Goal: Information Seeking & Learning: Learn about a topic

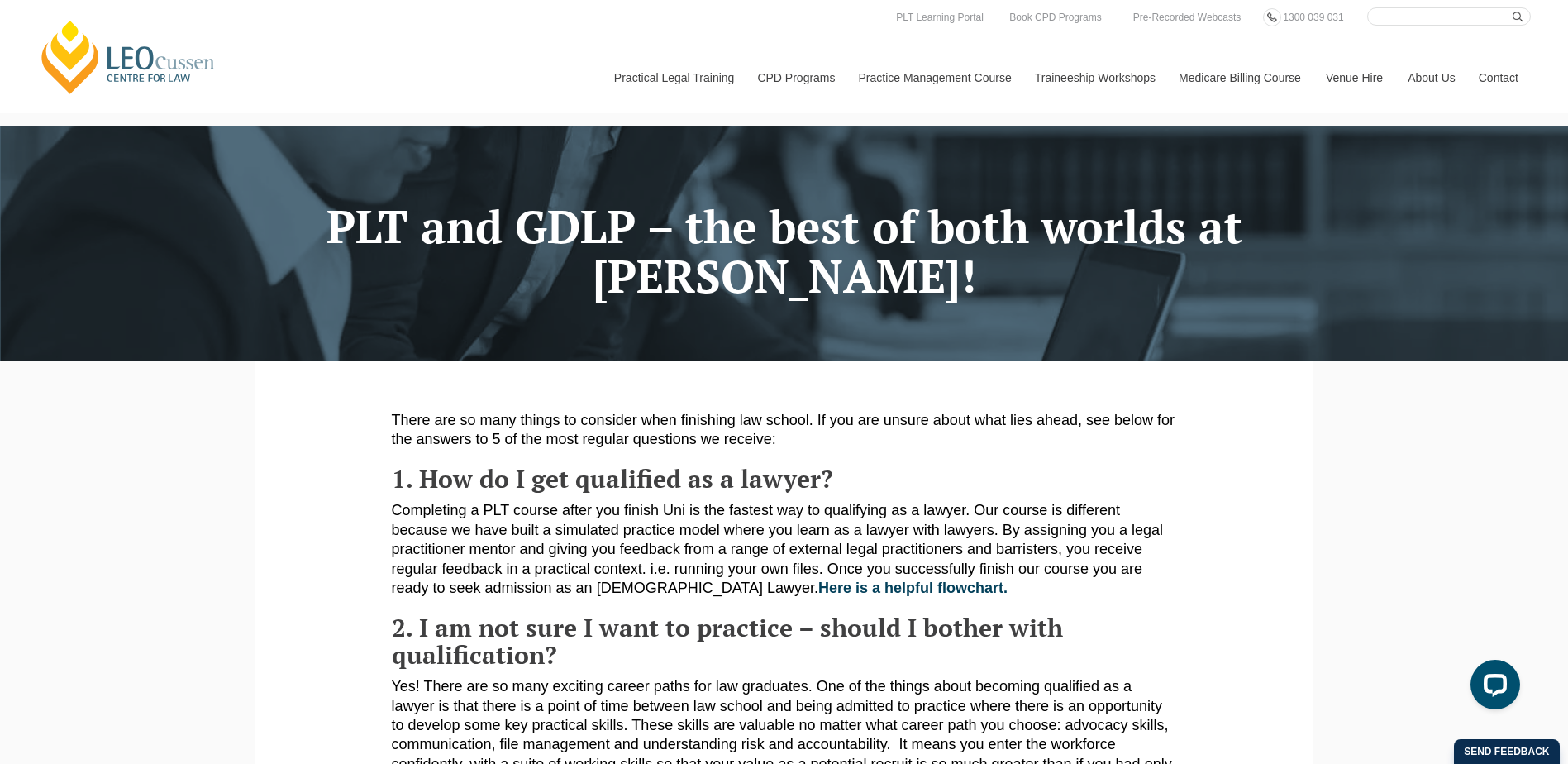
click at [1024, 513] on p "Completing a PLT course after you finish Uni is the fastest way to qualifying a…" at bounding box center [784, 550] width 785 height 97
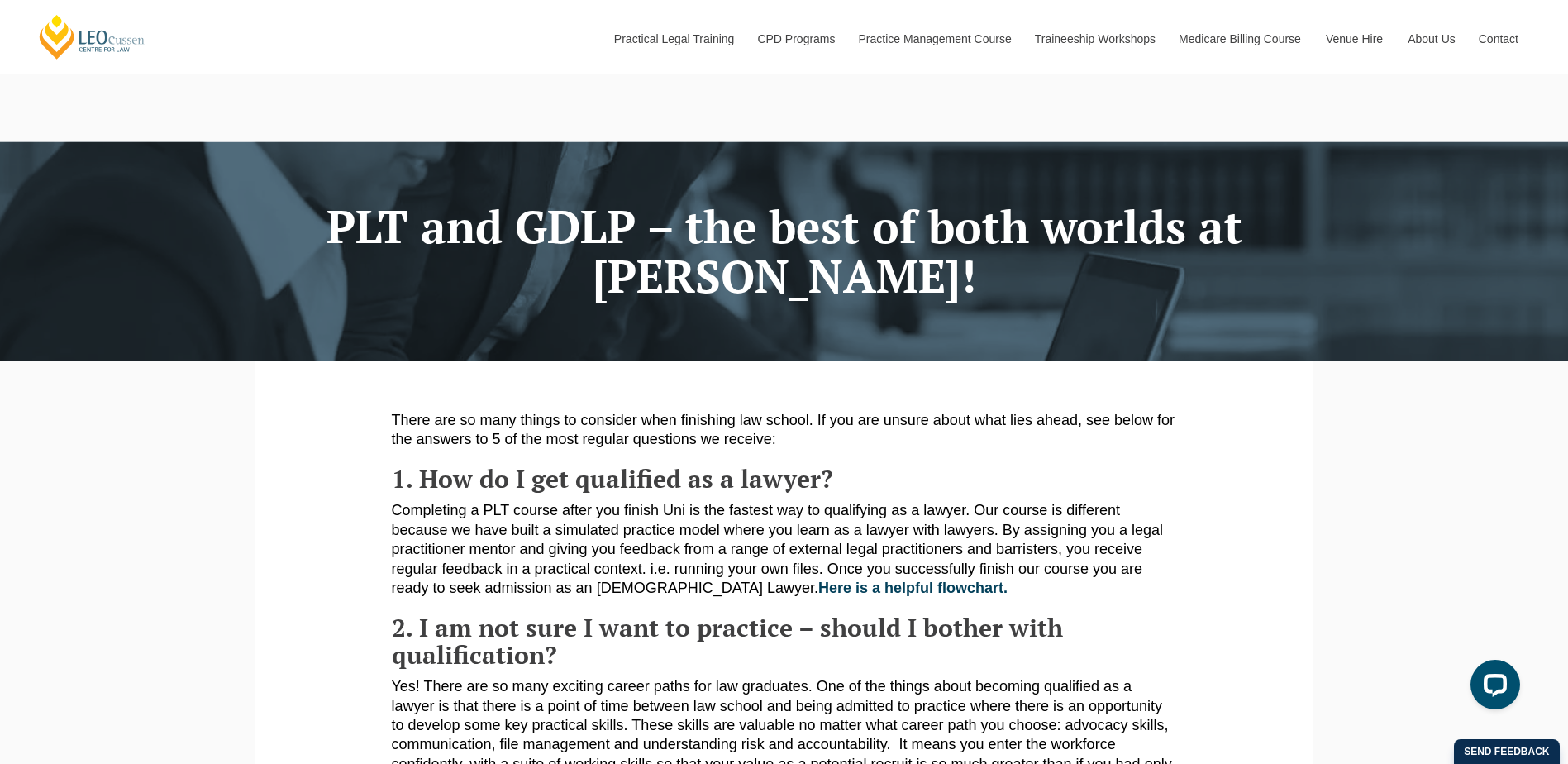
scroll to position [165, 0]
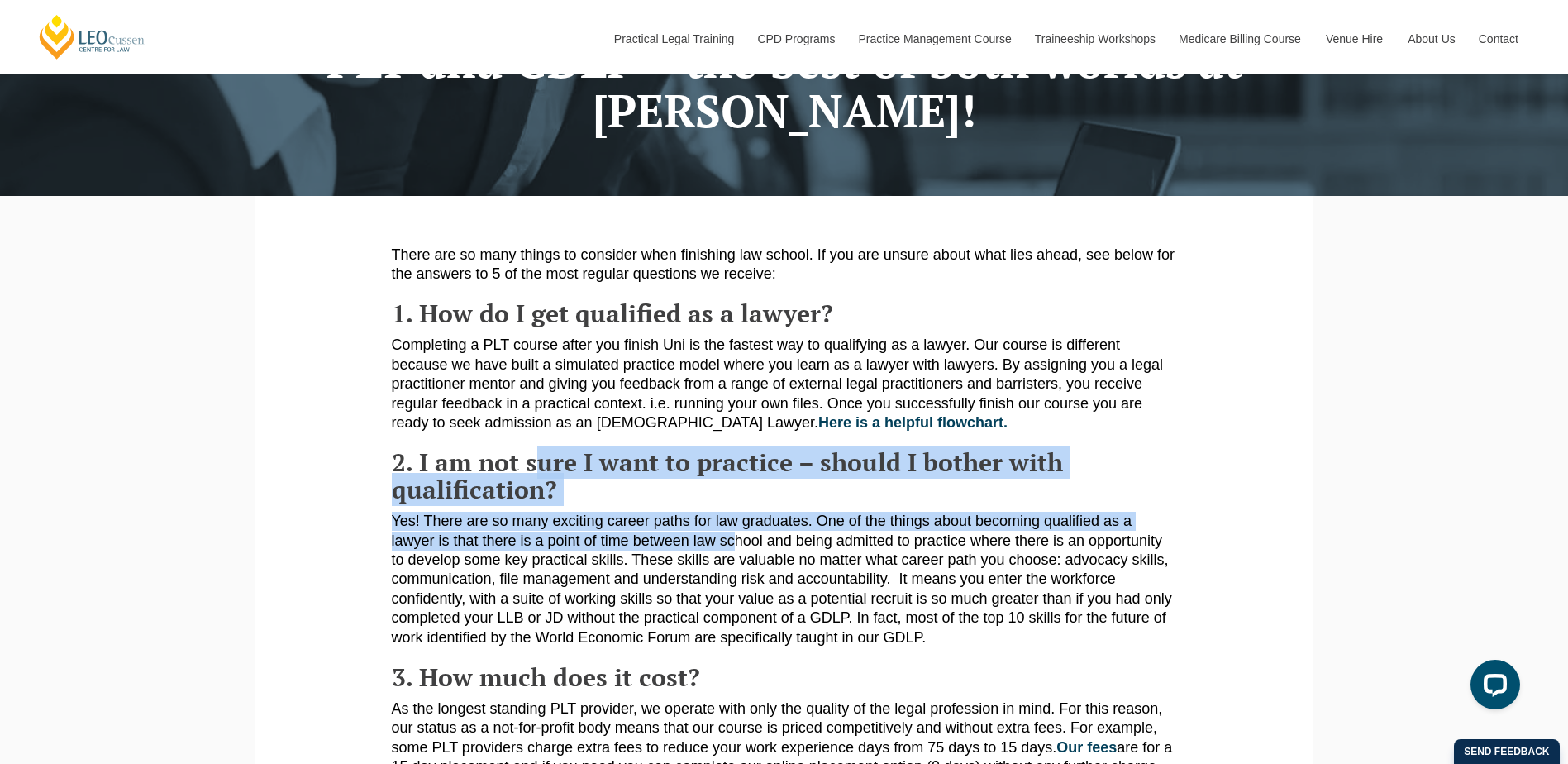
drag, startPoint x: 733, startPoint y: 540, endPoint x: 532, endPoint y: 483, distance: 208.9
click at [532, 483] on article "There are so many things to consider when finishing law school. If you are unsu…" at bounding box center [784, 674] width 785 height 857
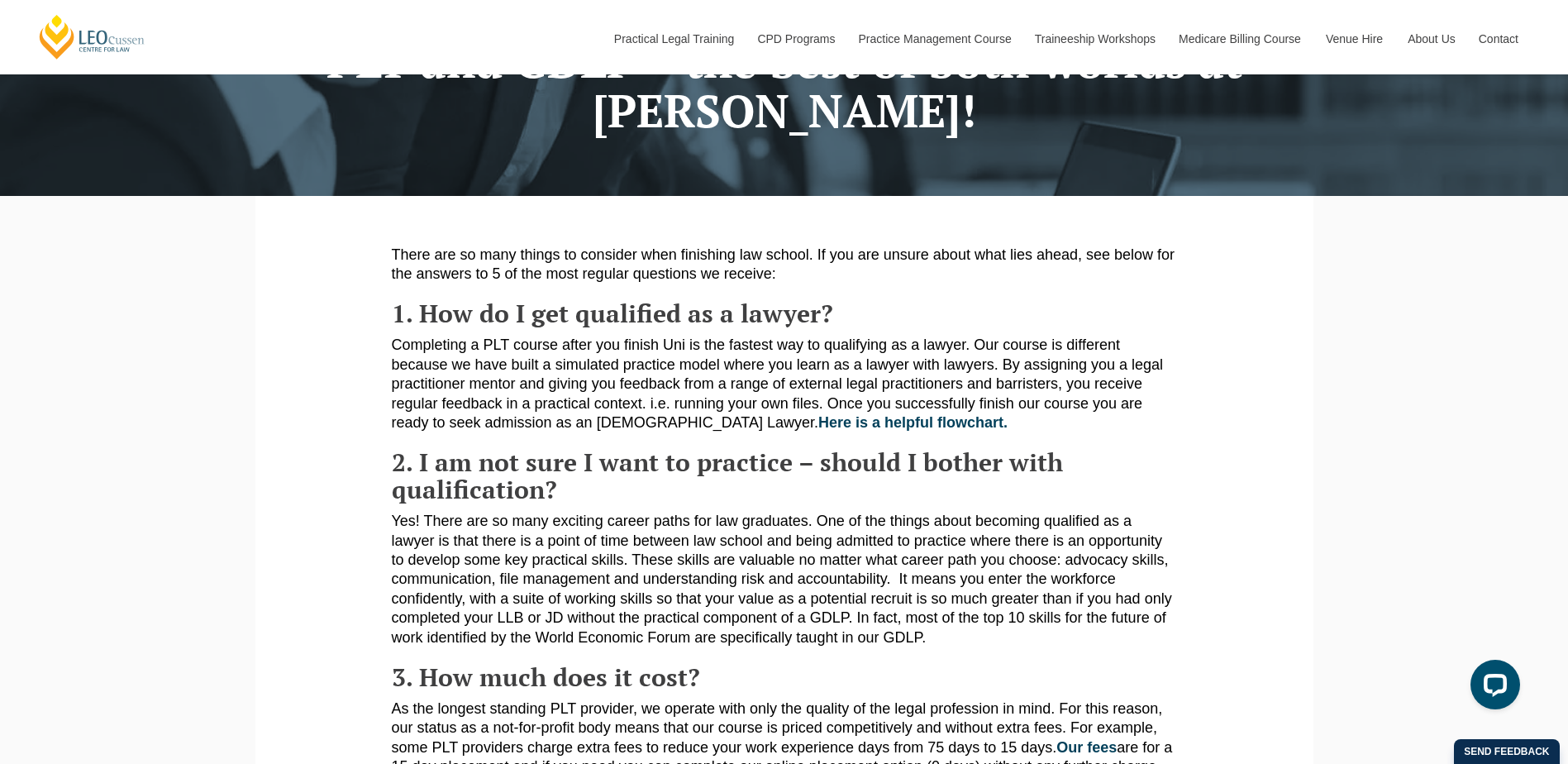
drag, startPoint x: 455, startPoint y: 494, endPoint x: 461, endPoint y: 503, distance: 10.8
click at [461, 503] on strong "2. I am not sure I want to practice – should I bother with qualification?" at bounding box center [727, 476] width 671 height 61
drag, startPoint x: 461, startPoint y: 503, endPoint x: 429, endPoint y: 513, distance: 33.5
click at [429, 513] on article "There are so many things to consider when finishing law school. If you are unsu…" at bounding box center [784, 674] width 785 height 857
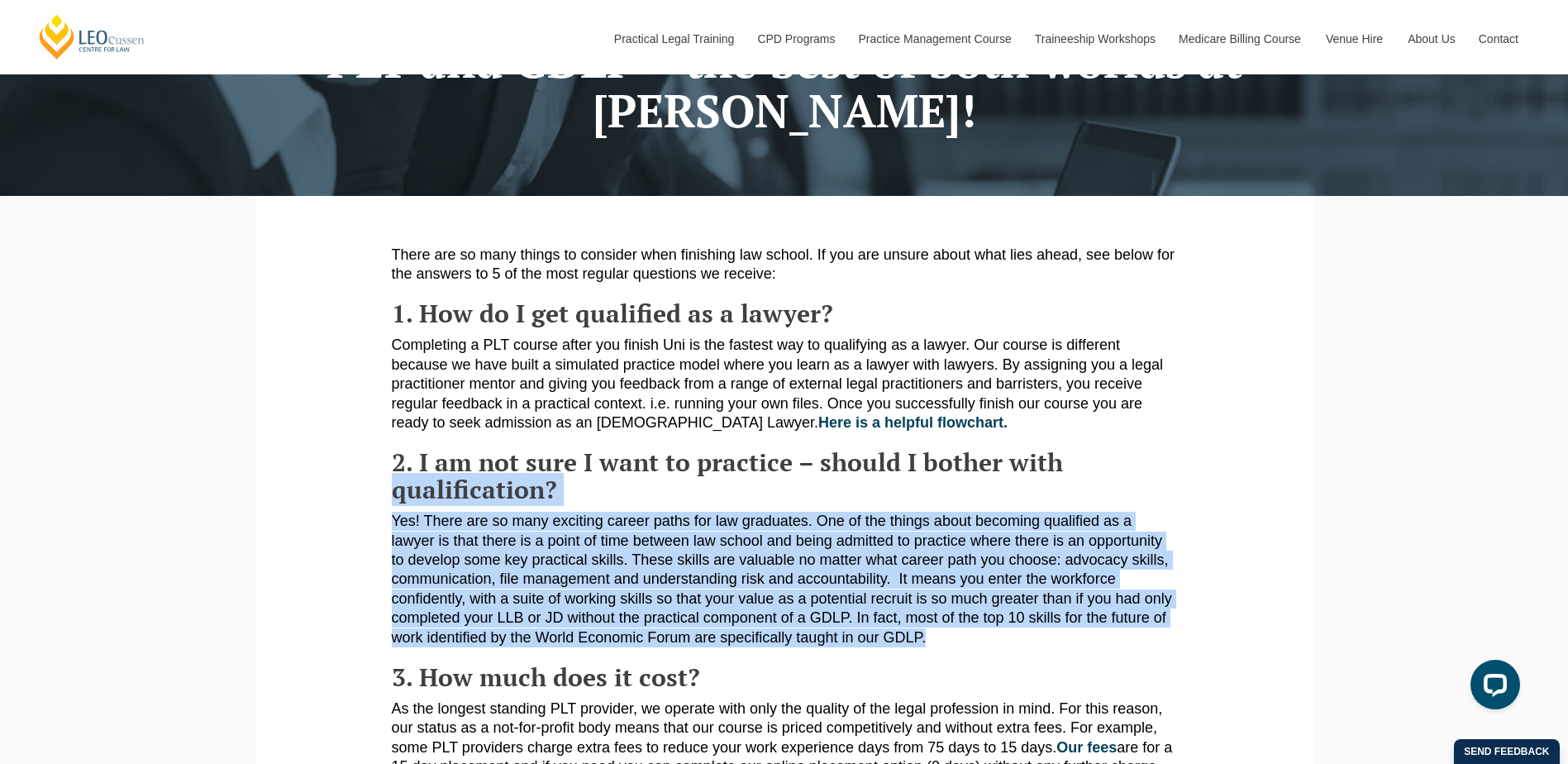
drag, startPoint x: 392, startPoint y: 507, endPoint x: 996, endPoint y: 636, distance: 617.6
click at [996, 636] on article "There are so many things to consider when finishing law school. If you are unsu…" at bounding box center [784, 674] width 785 height 857
drag, startPoint x: 996, startPoint y: 636, endPoint x: 1288, endPoint y: 631, distance: 292.0
click at [1288, 631] on section "There are so many things to consider when finishing law school. If you are unsu…" at bounding box center [784, 677] width 1033 height 964
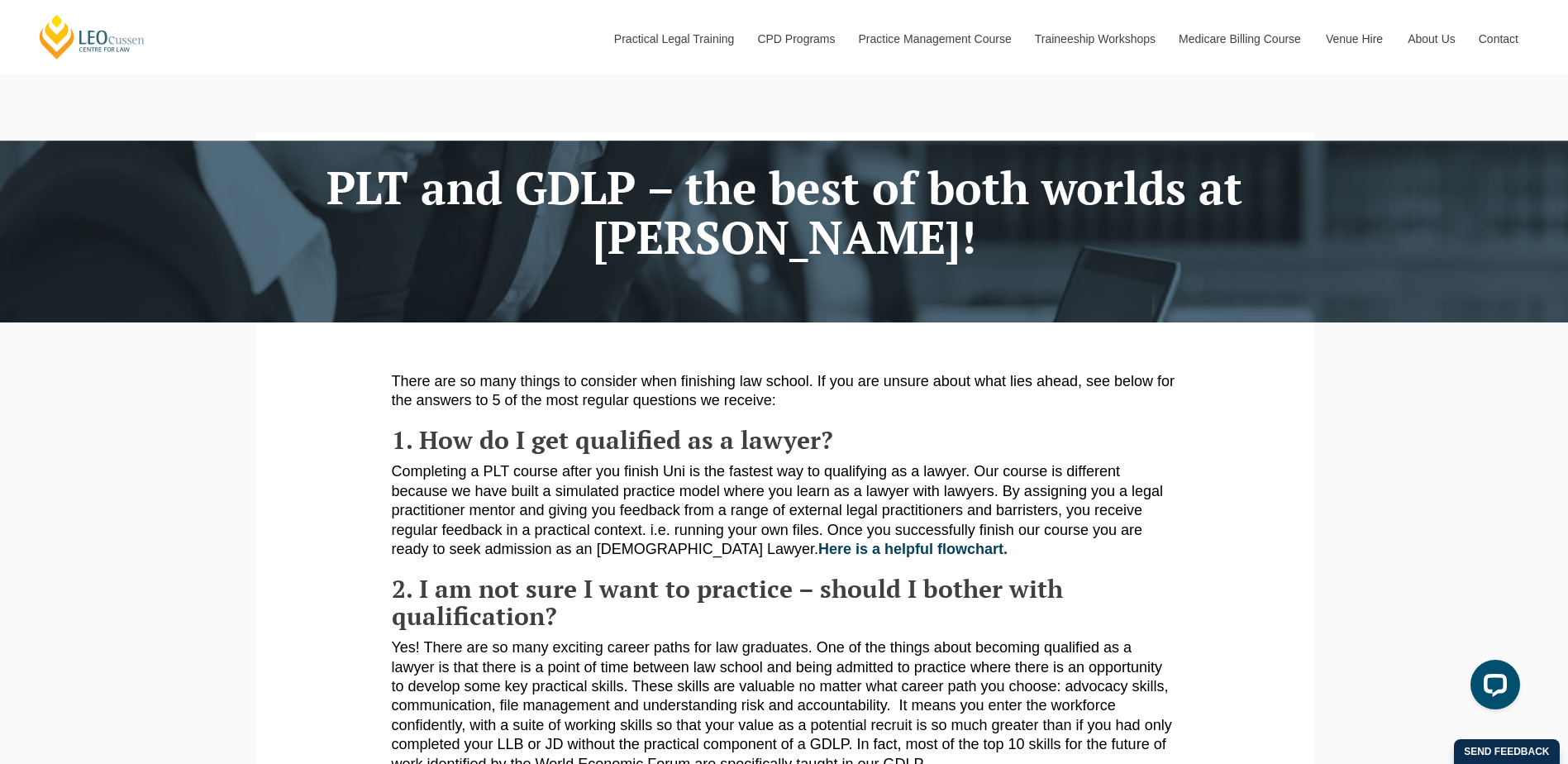
scroll to position [0, 0]
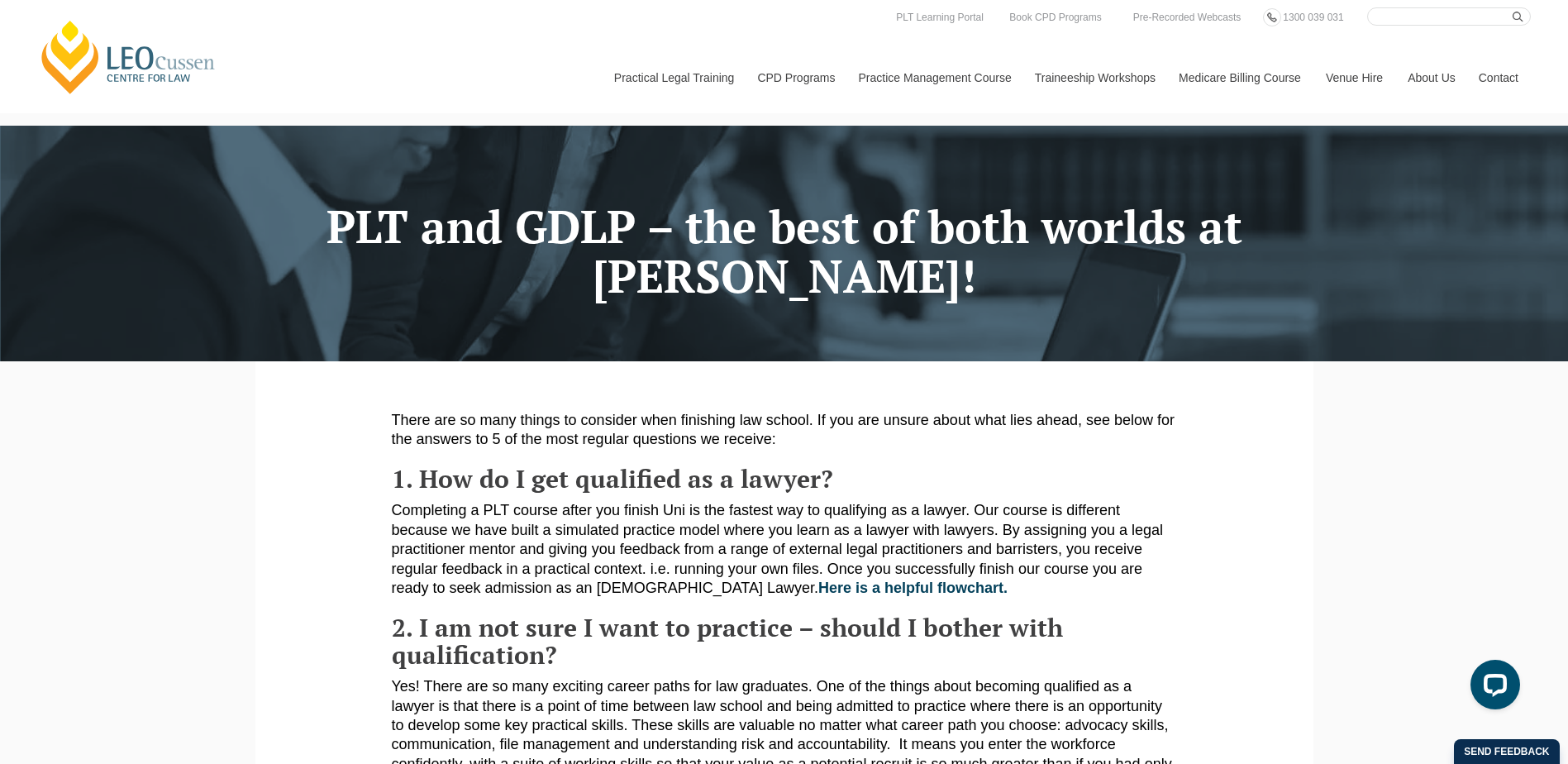
click at [1204, 83] on link "Medicare Billing Course" at bounding box center [1240, 78] width 147 height 71
